Goal: Transaction & Acquisition: Purchase product/service

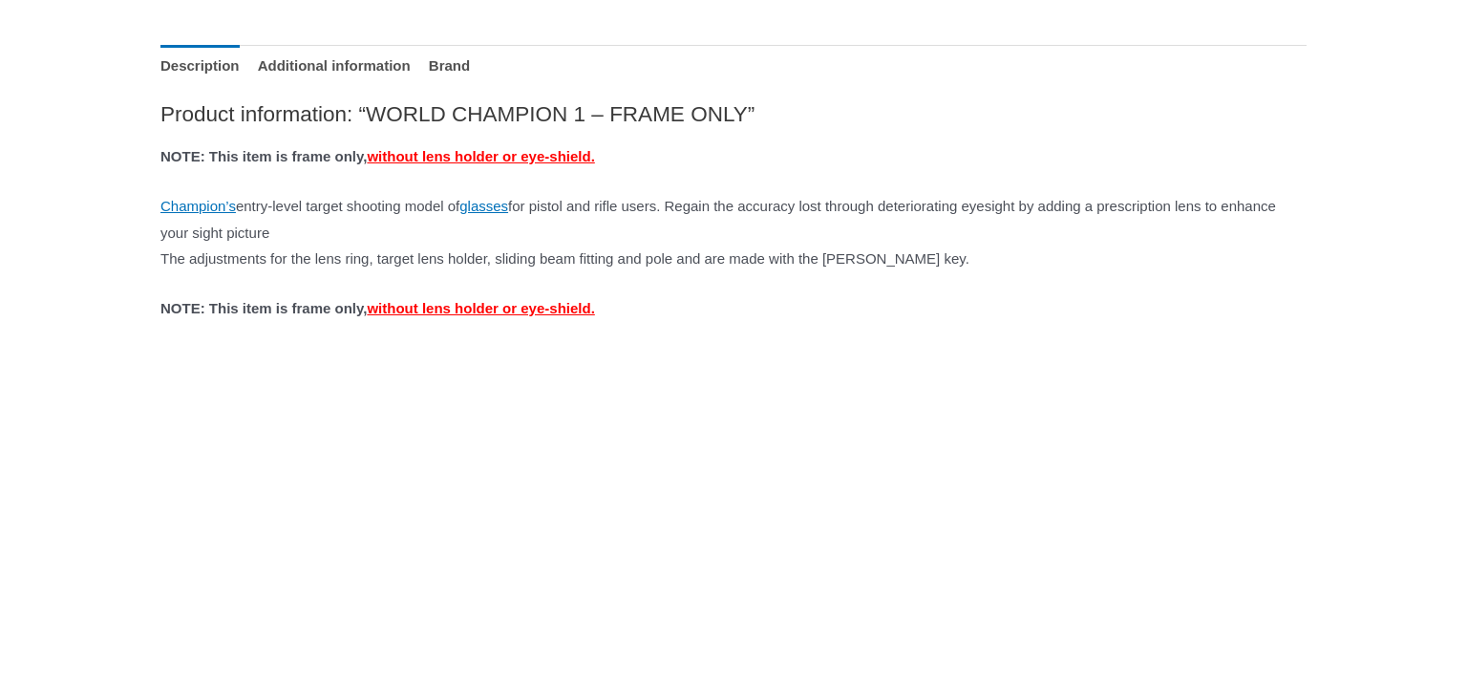
scroll to position [844, 0]
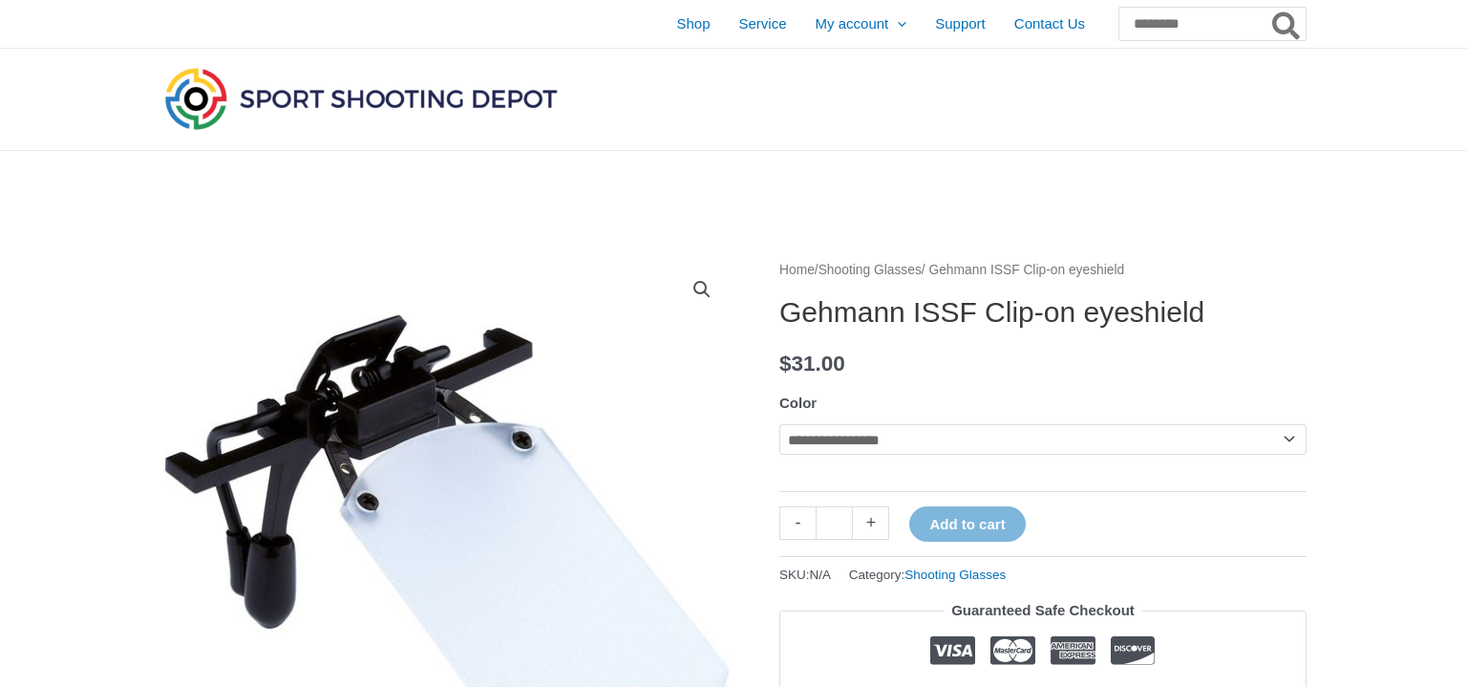
click at [388, 94] on img at bounding box center [360, 98] width 401 height 71
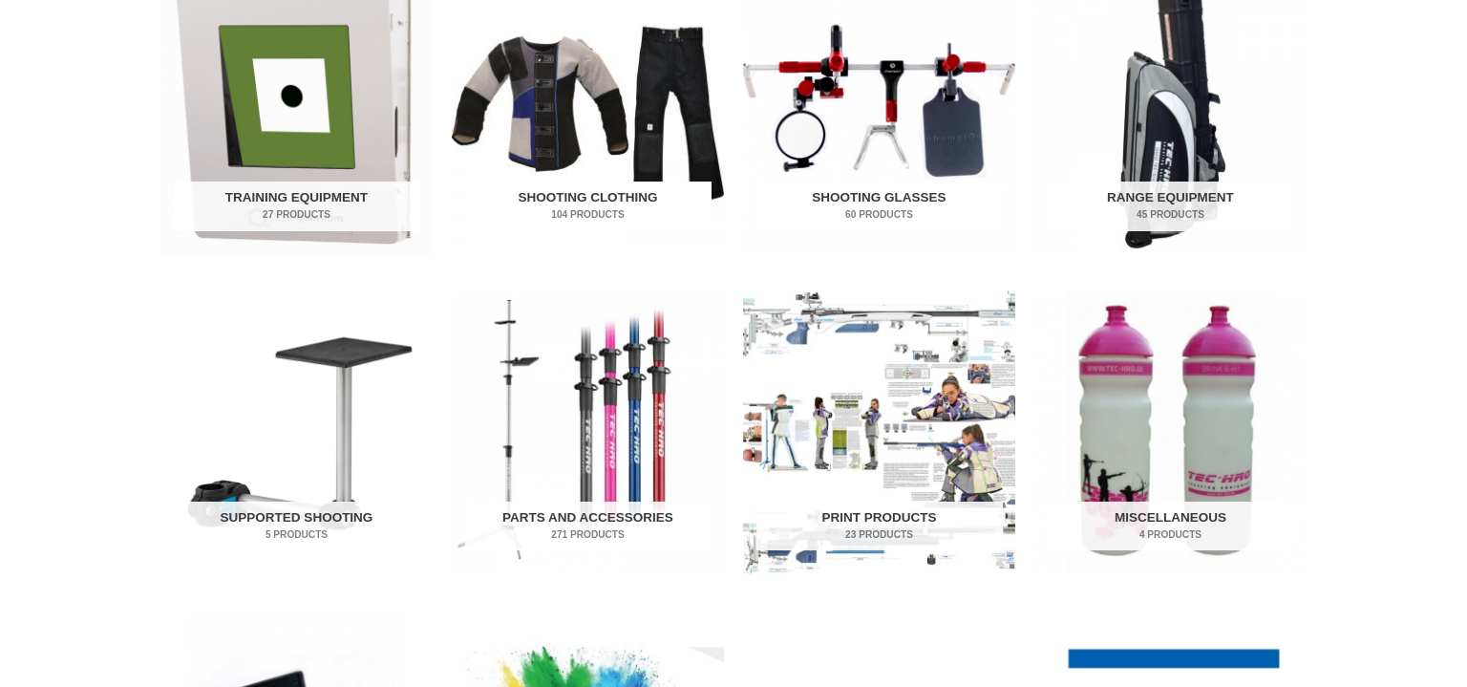
scroll to position [722, 0]
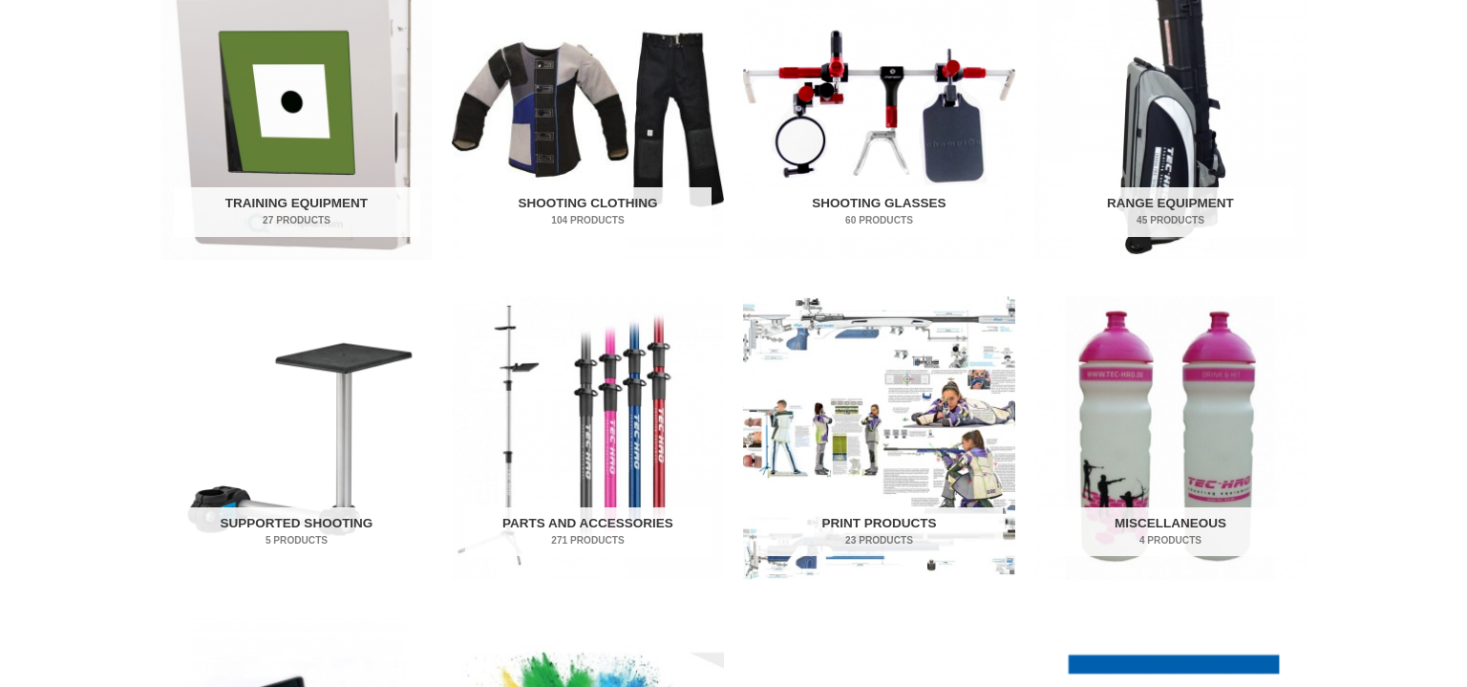
click at [909, 204] on h2 "Shooting Glasses 60 Products" at bounding box center [879, 212] width 246 height 50
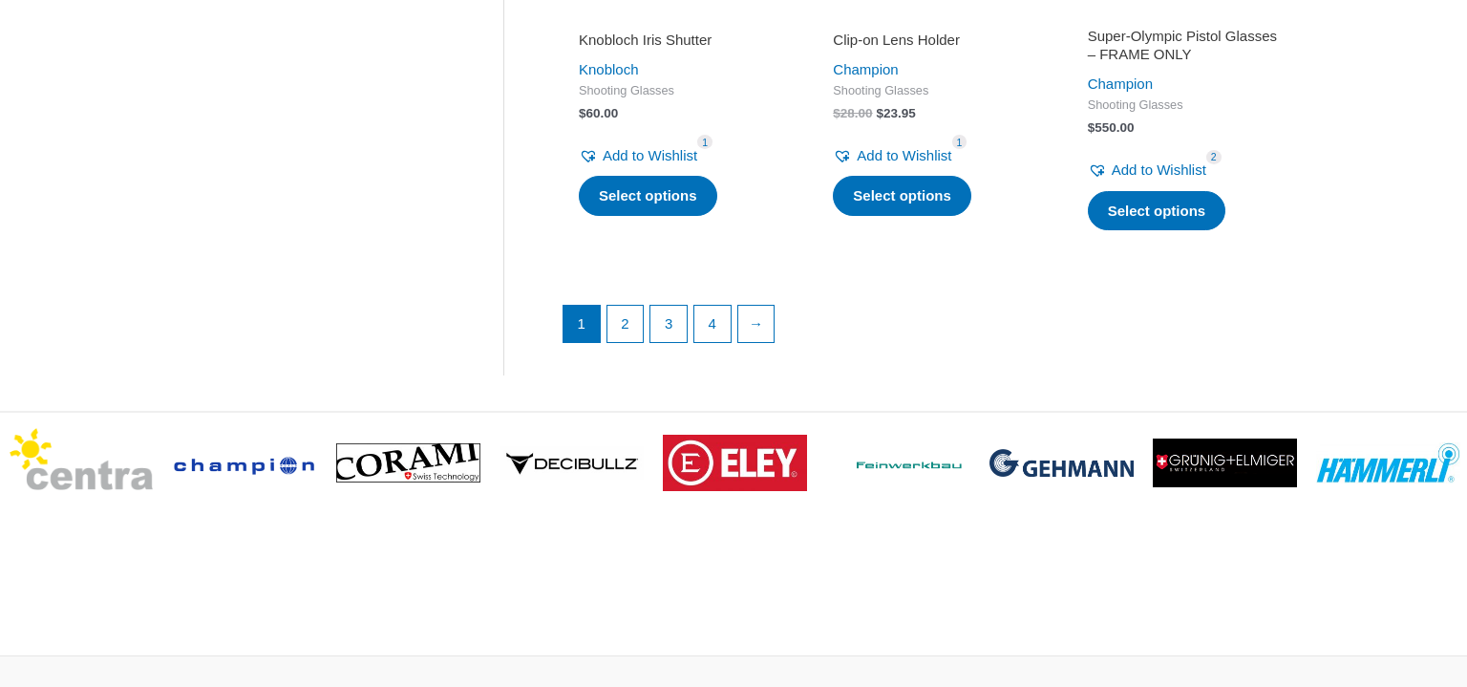
scroll to position [2884, 0]
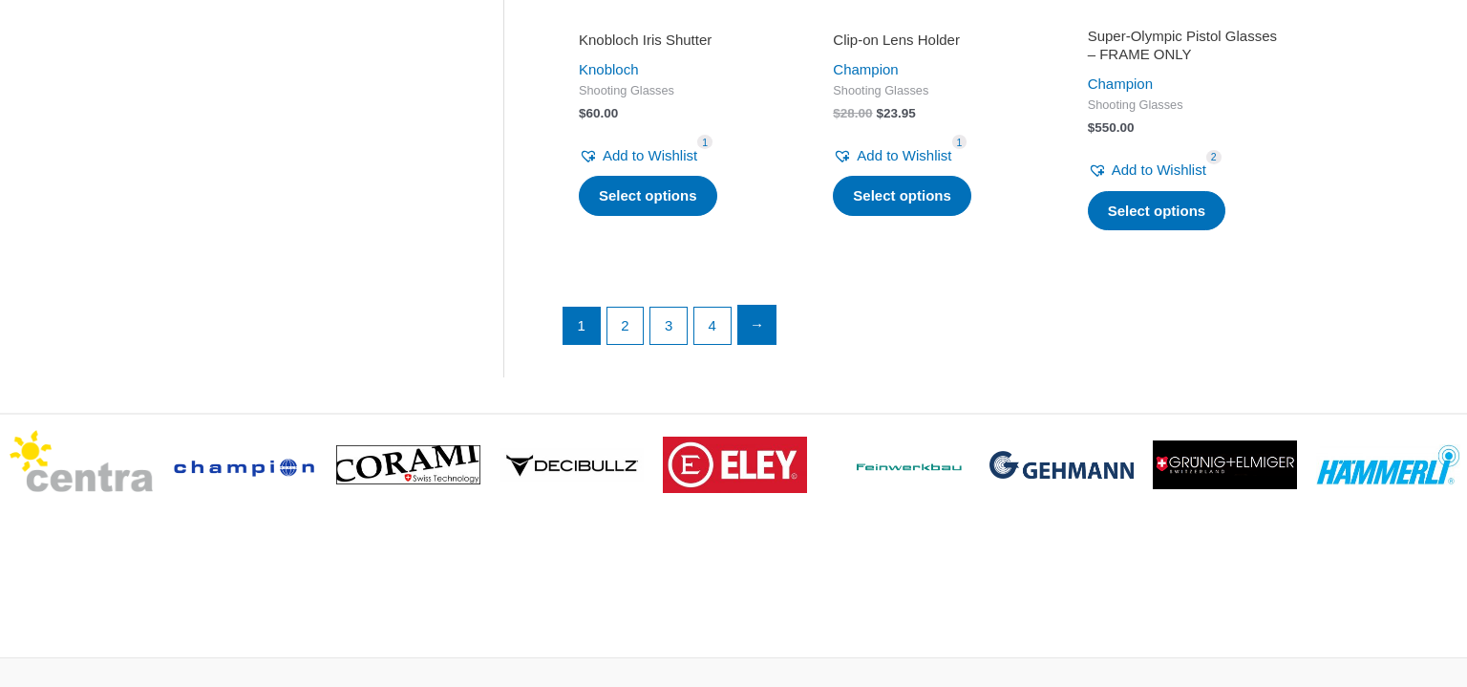
click at [755, 334] on link "→" at bounding box center [757, 325] width 38 height 38
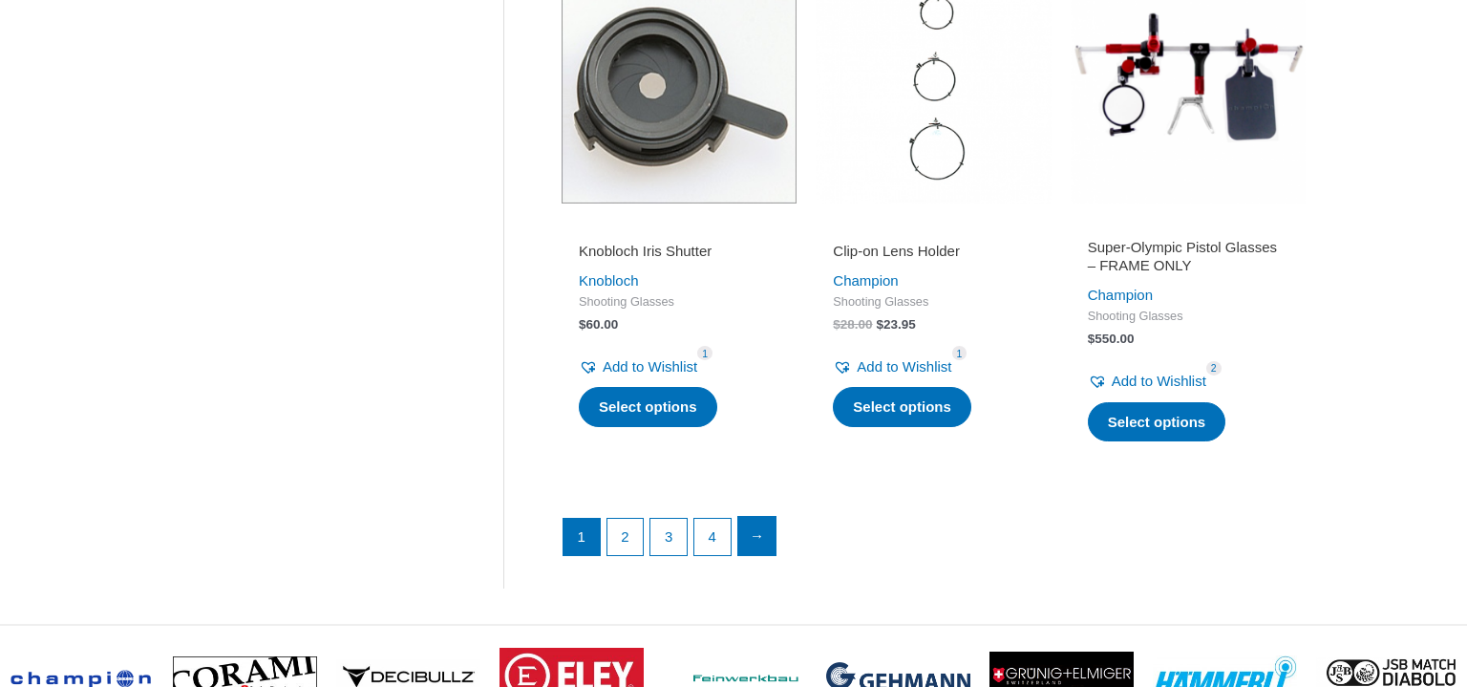
scroll to position [2672, 0]
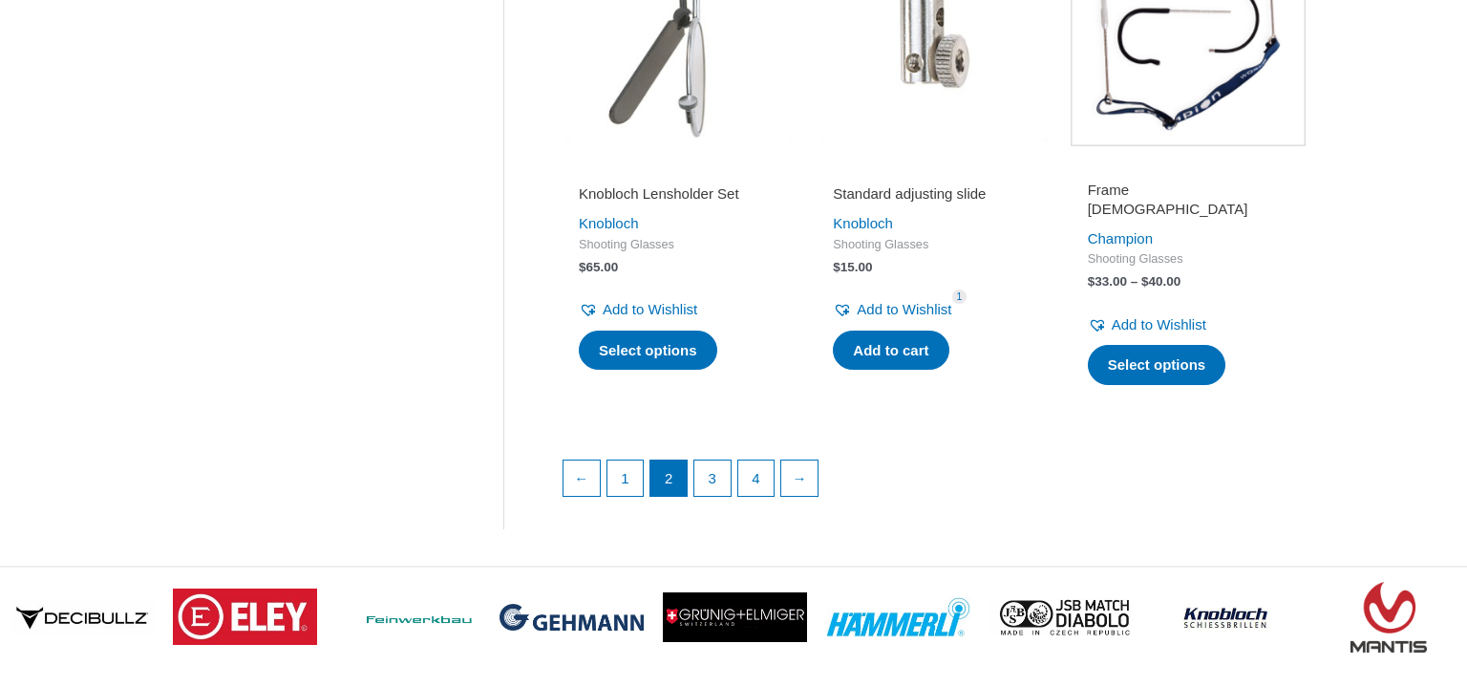
scroll to position [2705, 0]
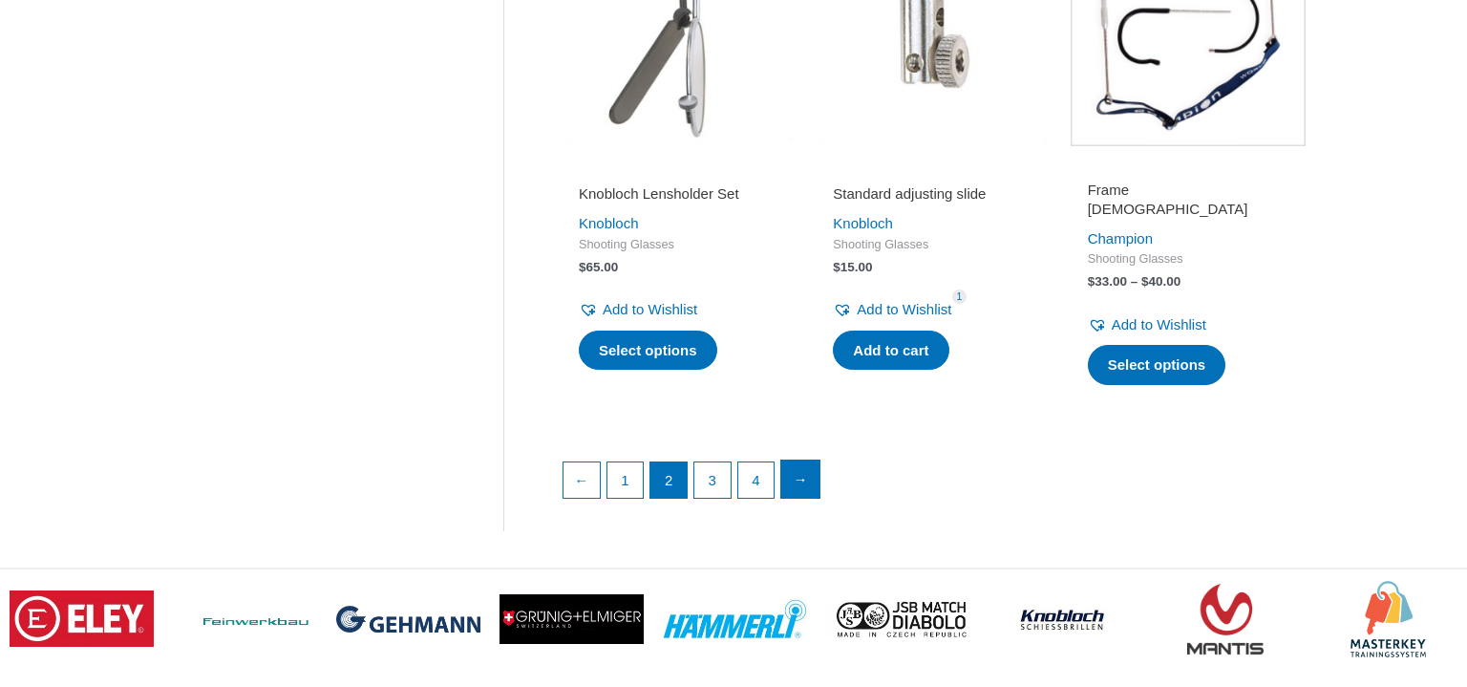
click at [800, 479] on link "→" at bounding box center [800, 479] width 38 height 38
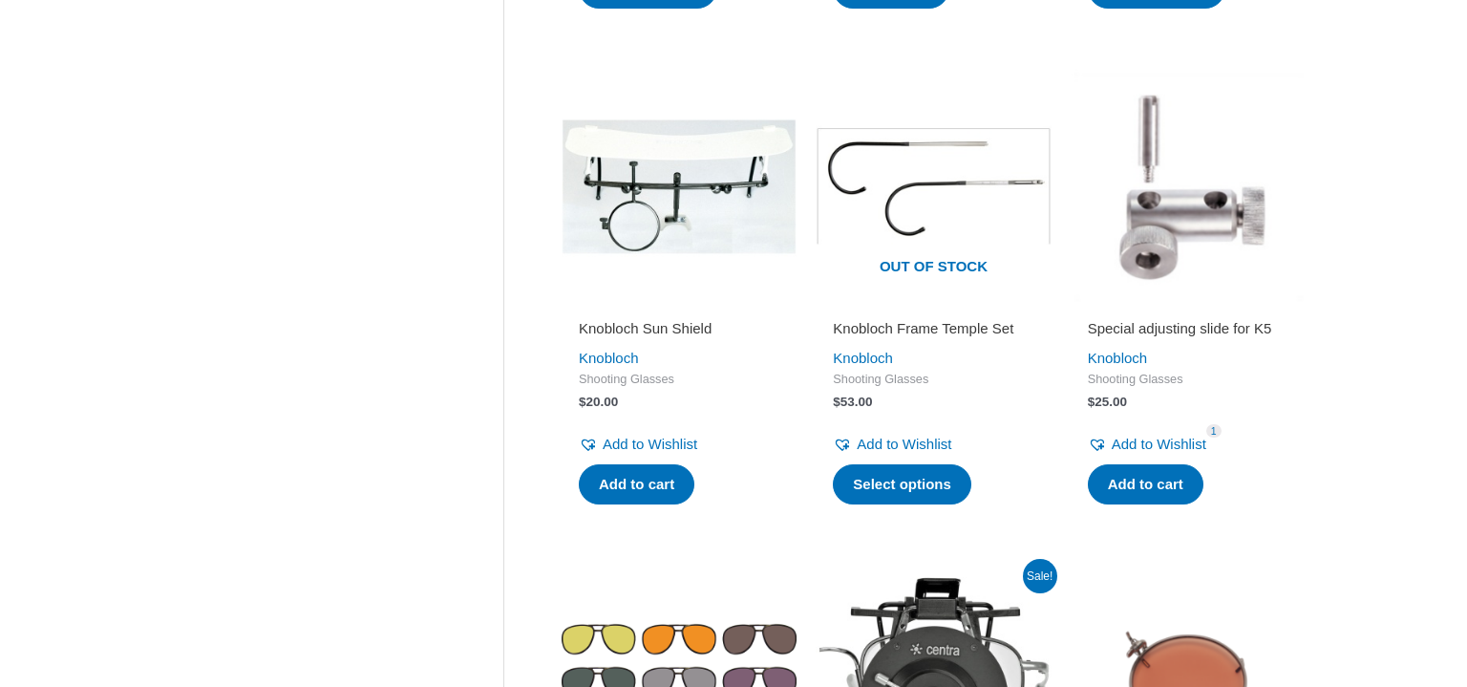
scroll to position [2026, 0]
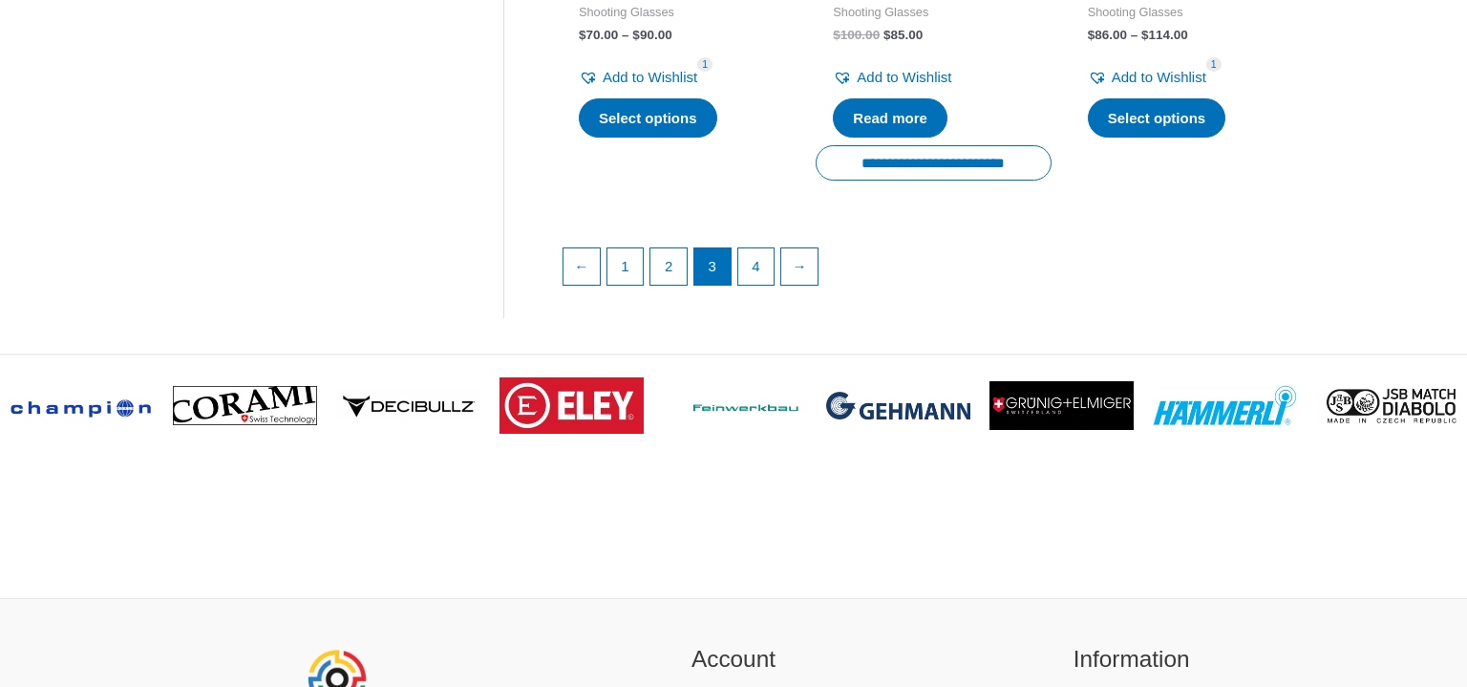
scroll to position [2931, 0]
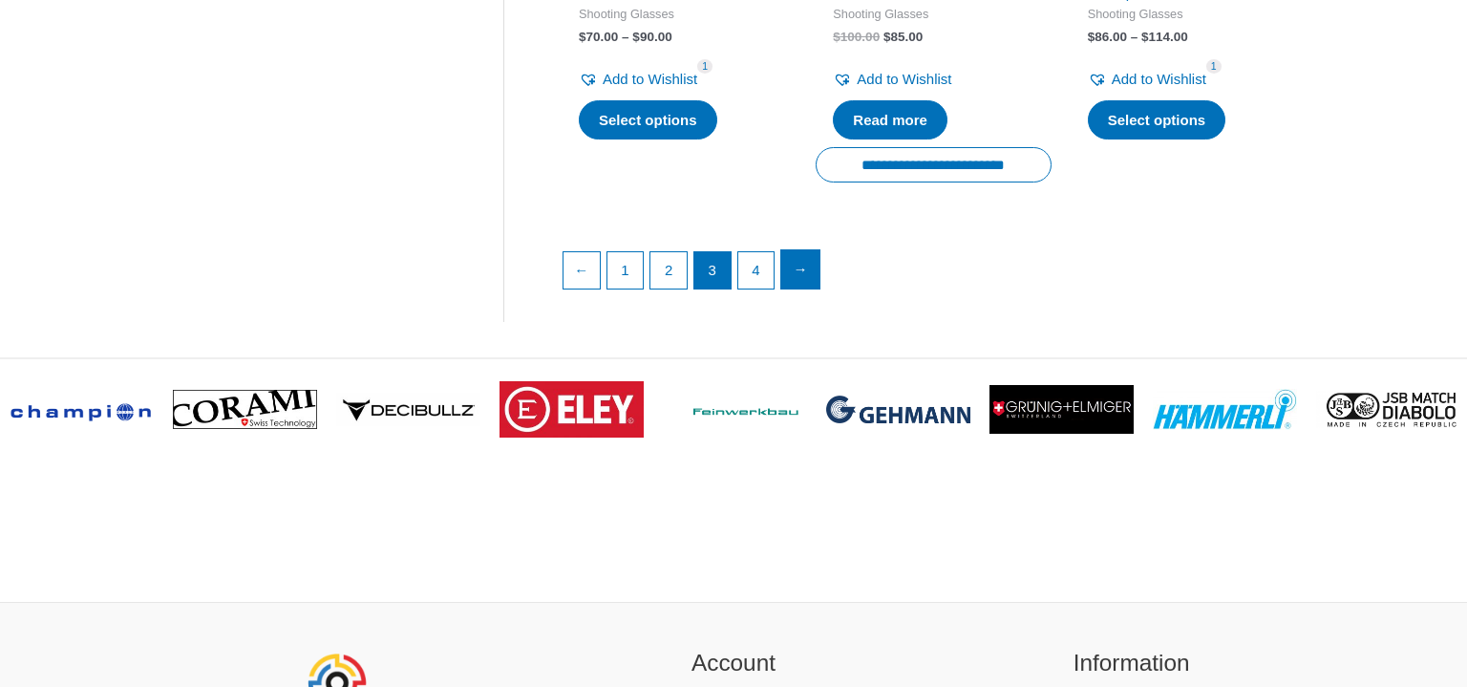
click at [804, 280] on link "→" at bounding box center [800, 269] width 38 height 38
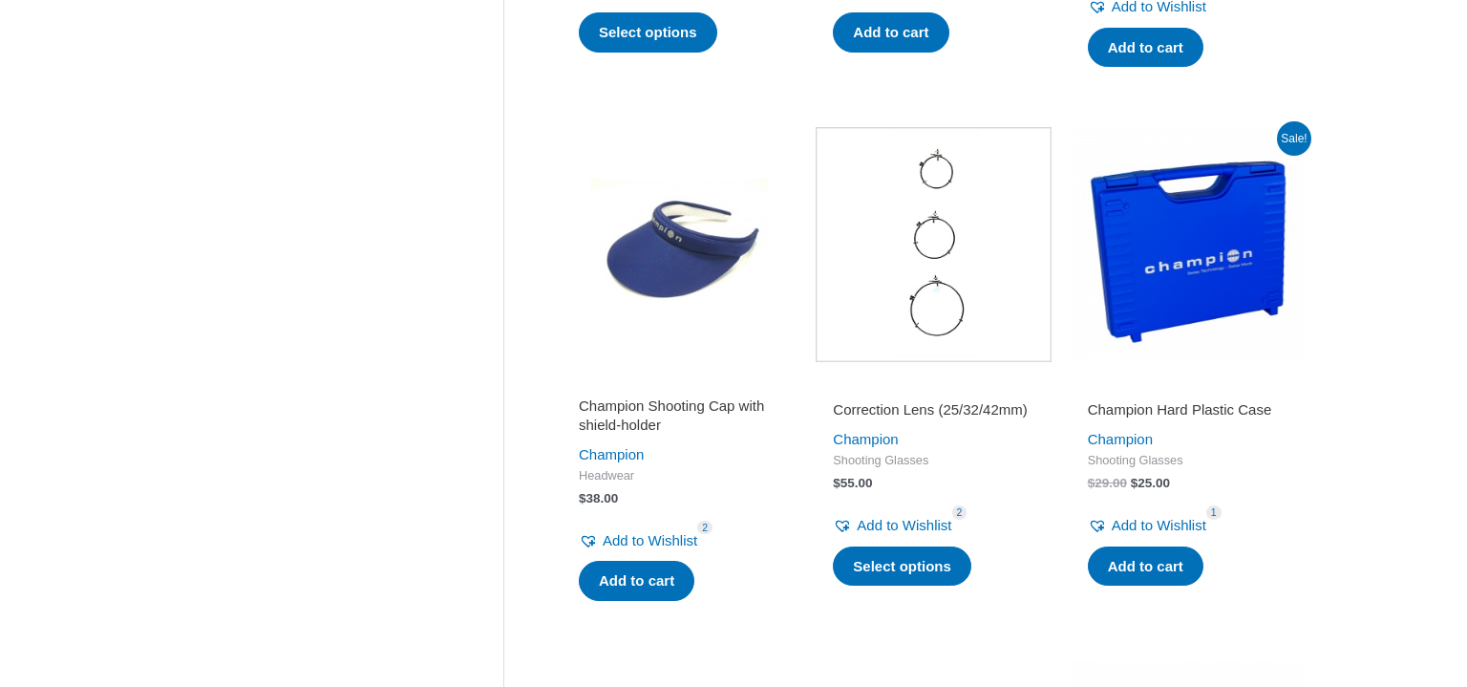
scroll to position [880, 0]
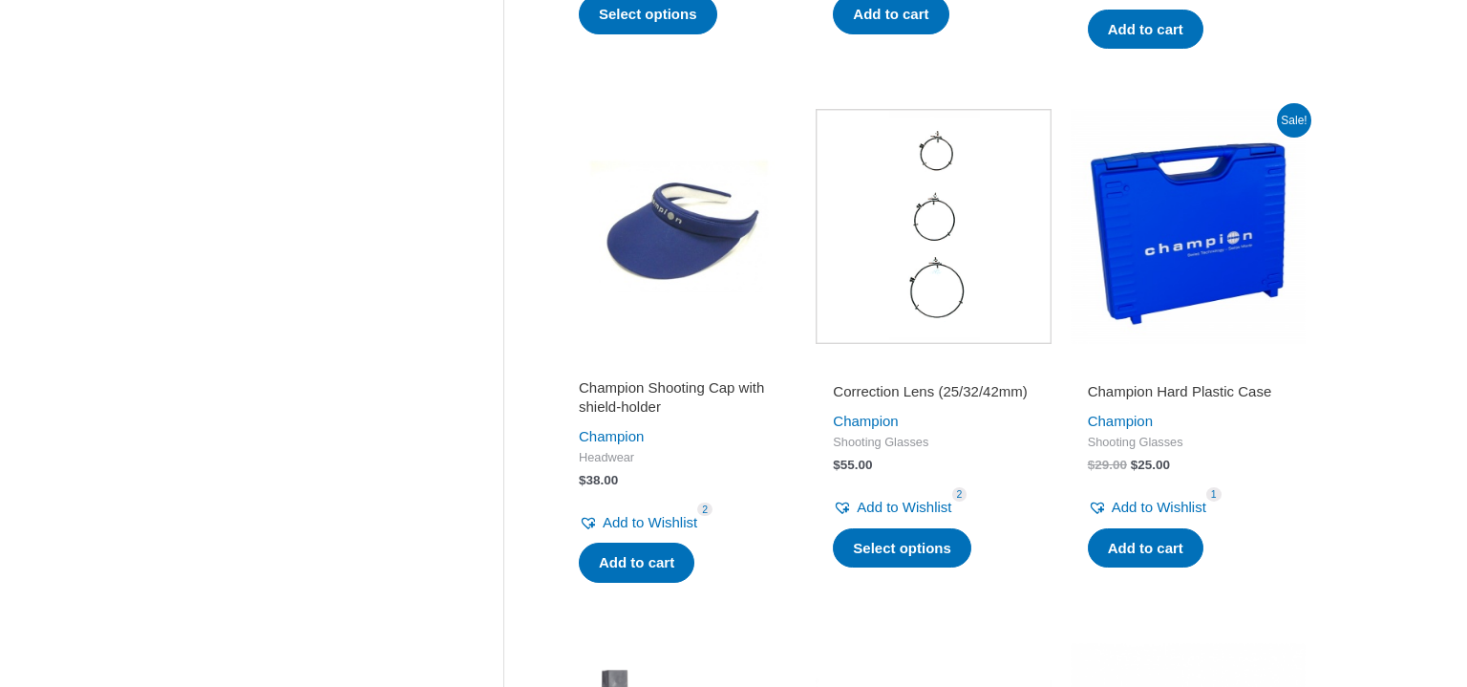
click at [636, 229] on img at bounding box center [679, 226] width 235 height 235
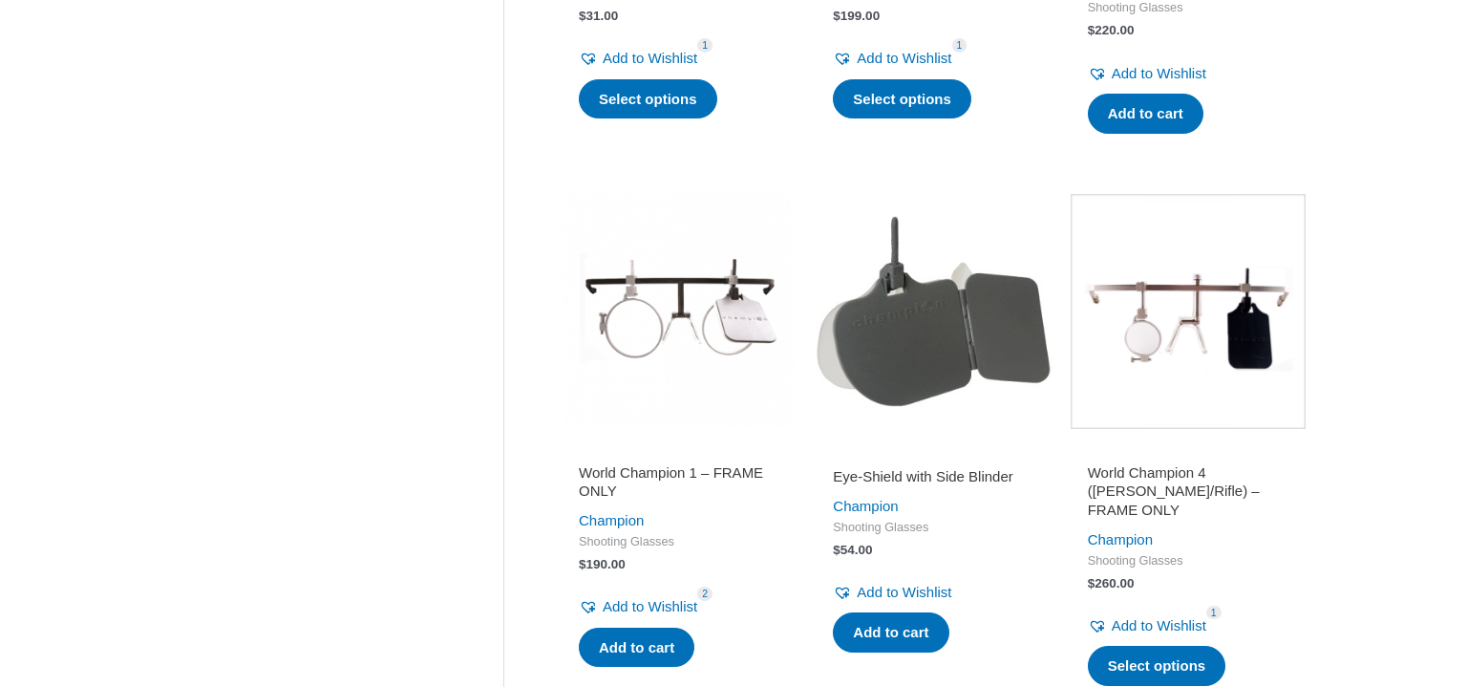
scroll to position [1858, 0]
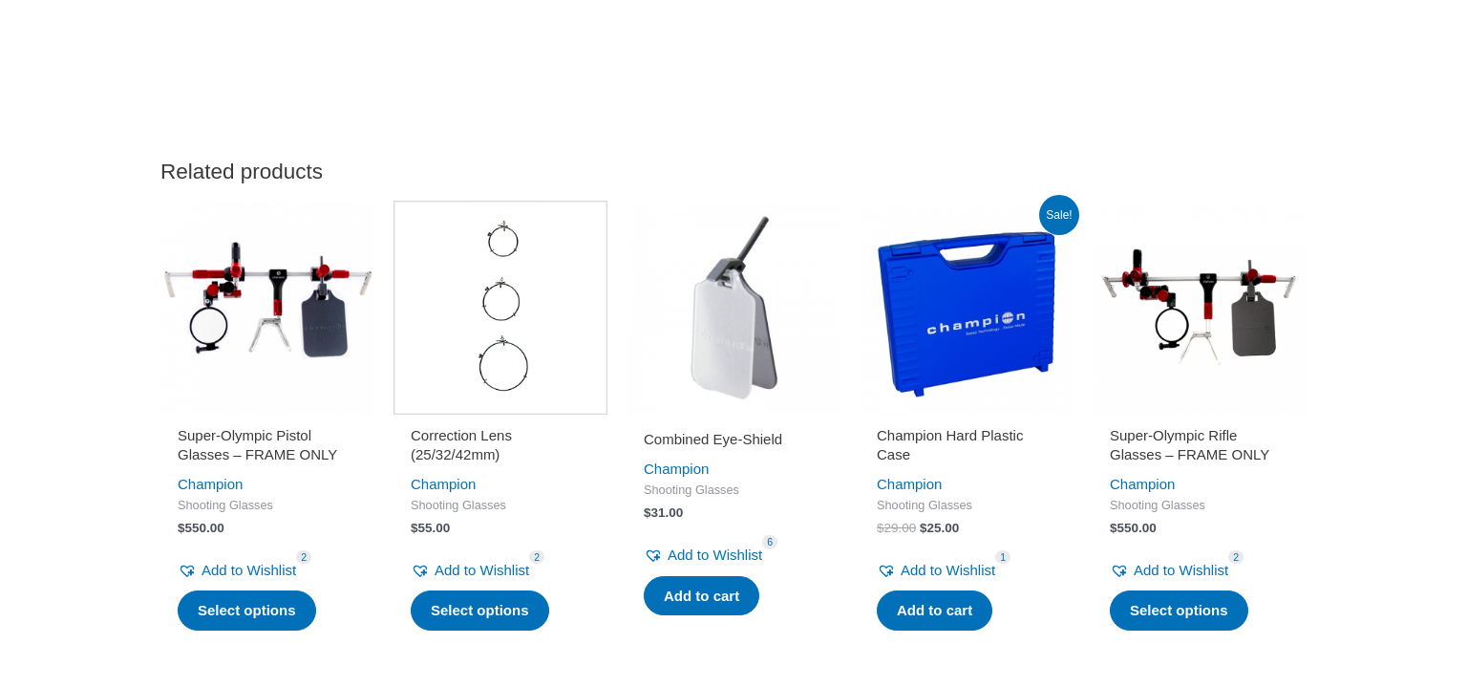
scroll to position [1670, 0]
